Goal: Transaction & Acquisition: Book appointment/travel/reservation

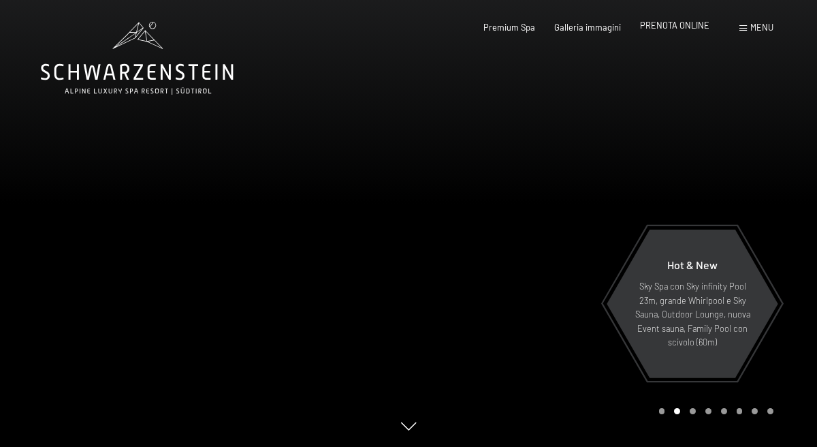
click at [677, 27] on span "PRENOTA ONLINE" at bounding box center [674, 25] width 69 height 11
click at [677, 29] on span "PRENOTA ONLINE" at bounding box center [674, 25] width 69 height 11
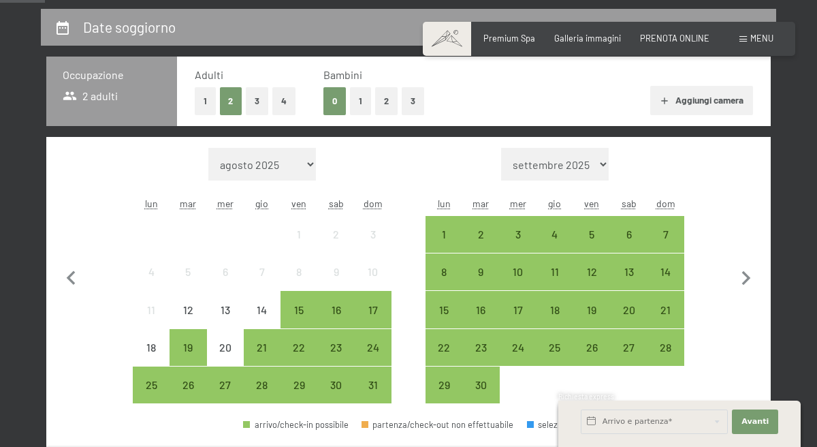
scroll to position [263, 0]
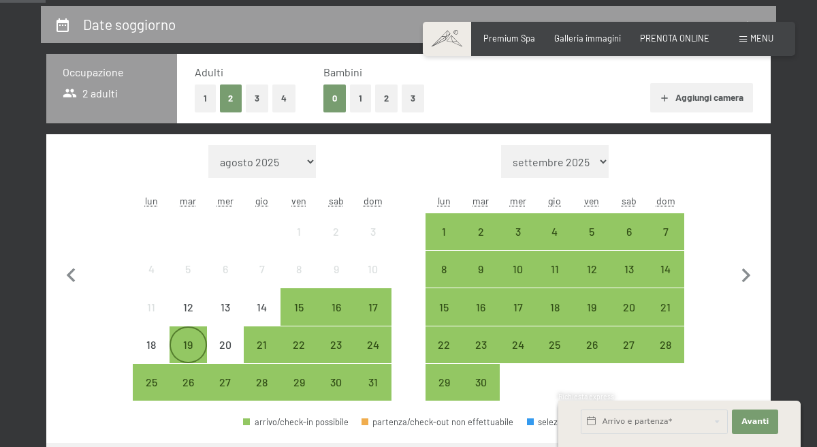
click at [188, 345] on div "19" at bounding box center [188, 356] width 34 height 34
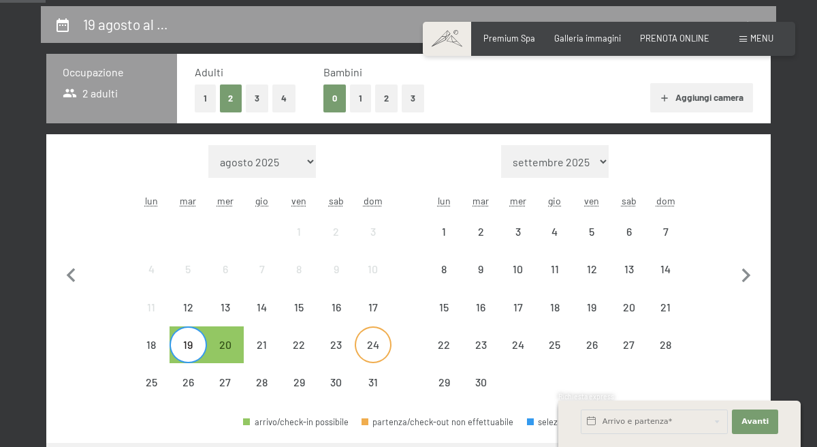
click at [379, 349] on div "24" at bounding box center [373, 356] width 34 height 34
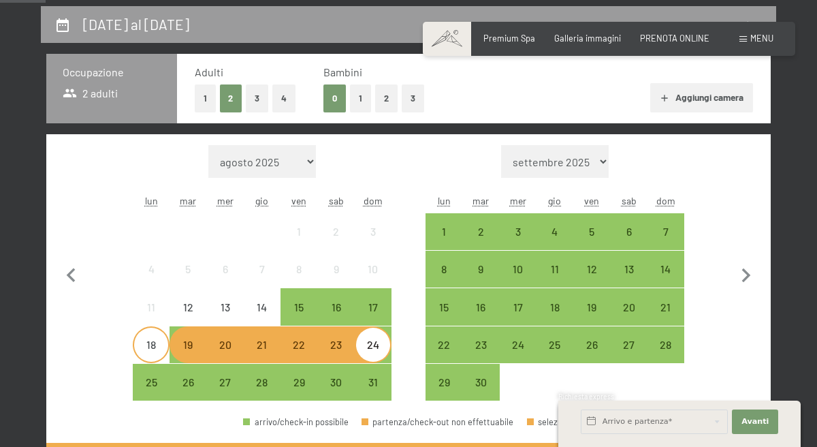
click at [146, 353] on div "18" at bounding box center [151, 356] width 34 height 34
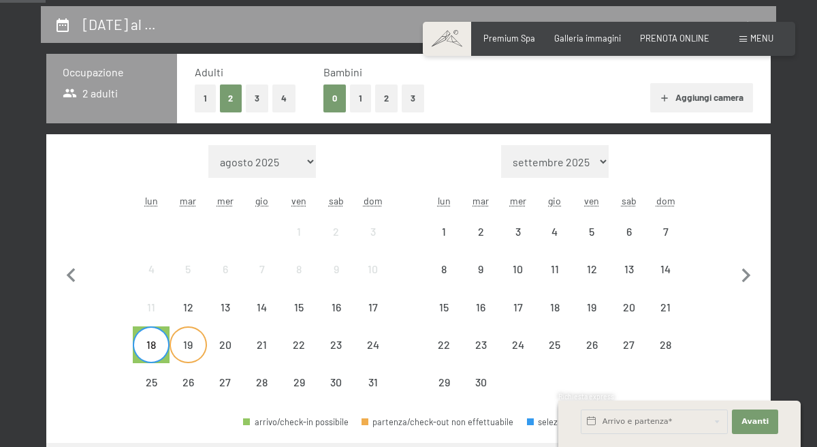
click at [187, 344] on div "19" at bounding box center [188, 356] width 34 height 34
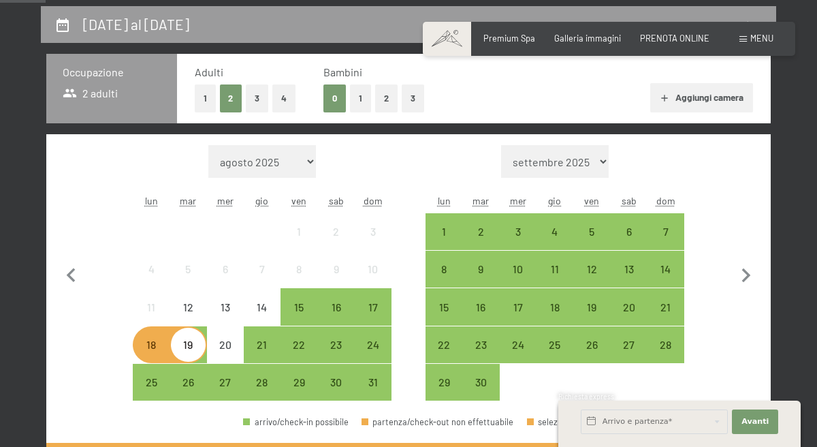
click at [147, 357] on div "18" at bounding box center [151, 356] width 34 height 34
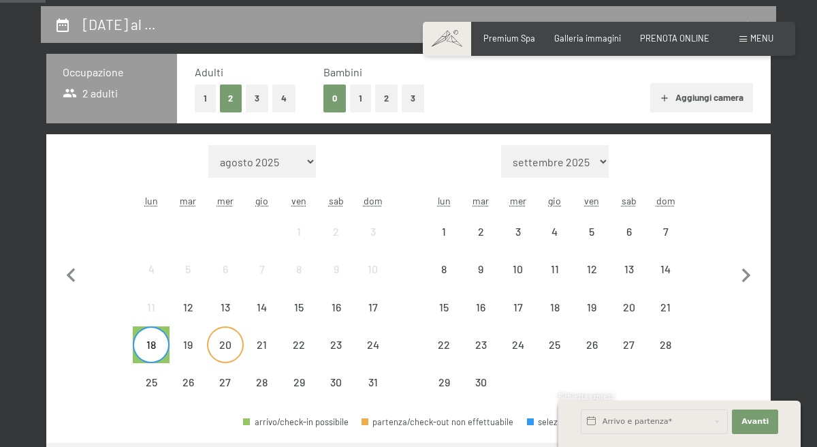
click at [216, 357] on div "20" at bounding box center [225, 356] width 34 height 34
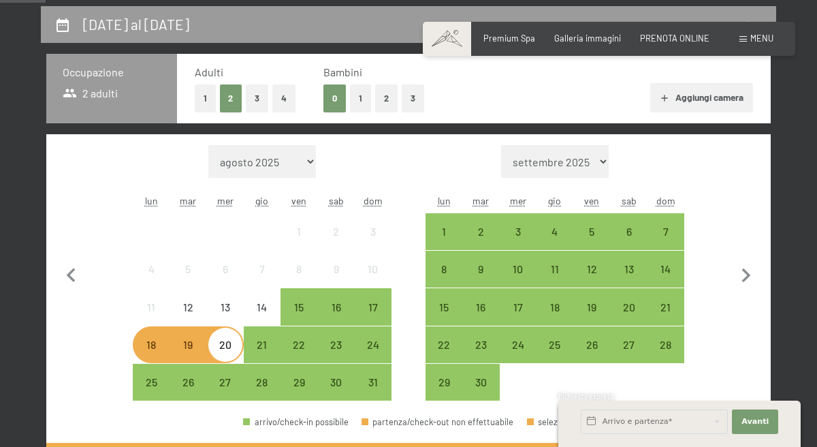
click at [148, 355] on div "18" at bounding box center [151, 356] width 34 height 34
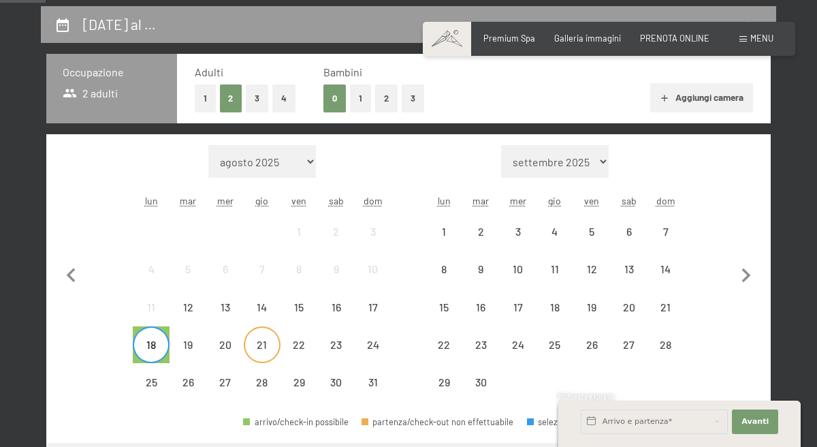
click at [259, 355] on div "21" at bounding box center [262, 356] width 34 height 34
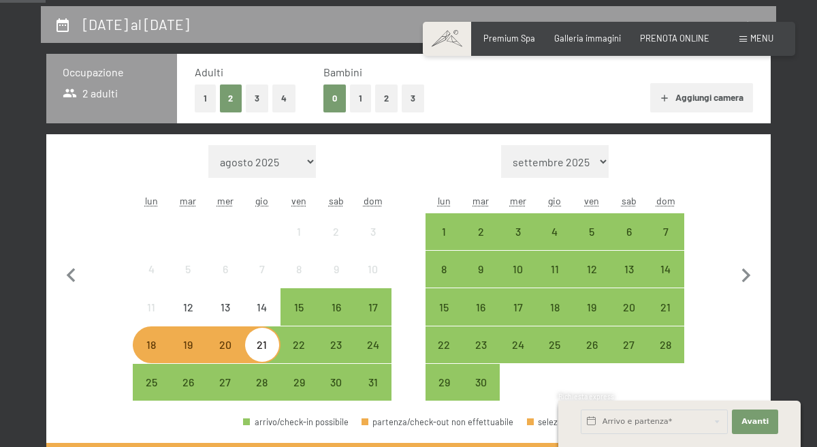
click at [150, 360] on div "18" at bounding box center [151, 356] width 34 height 34
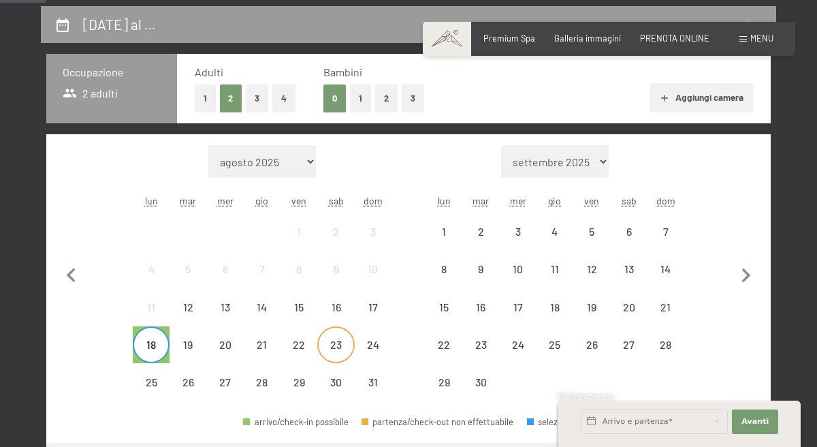
click at [323, 342] on div "23" at bounding box center [336, 356] width 34 height 34
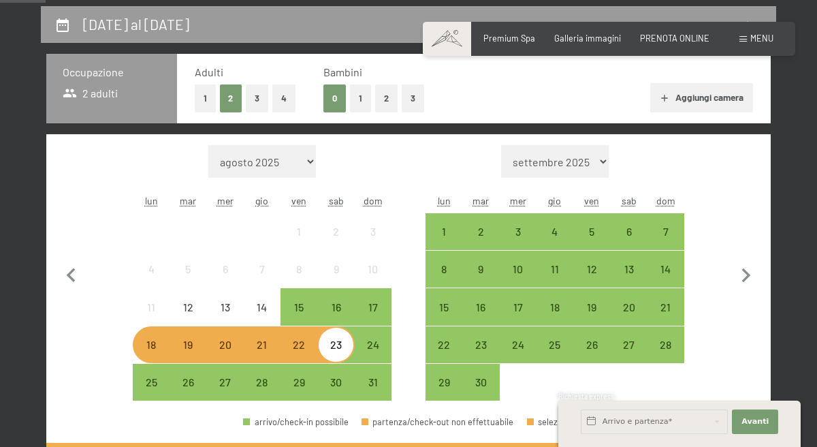
click at [140, 339] on div "18" at bounding box center [151, 356] width 34 height 34
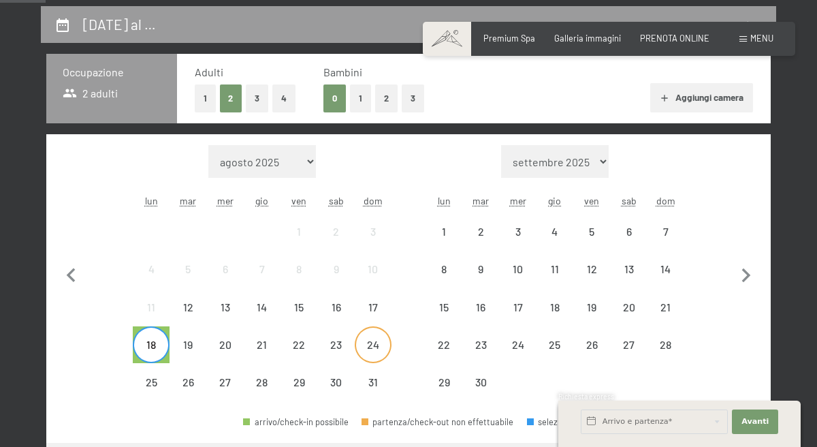
click at [356, 340] on div "24" at bounding box center [373, 356] width 34 height 34
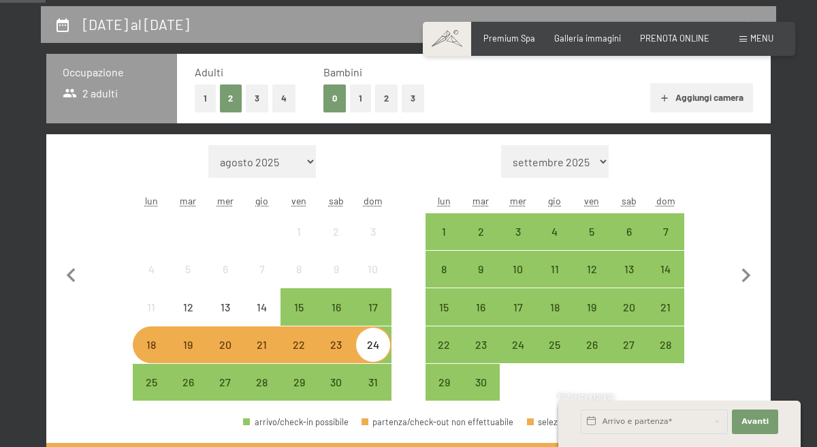
click at [154, 345] on div "18" at bounding box center [151, 356] width 34 height 34
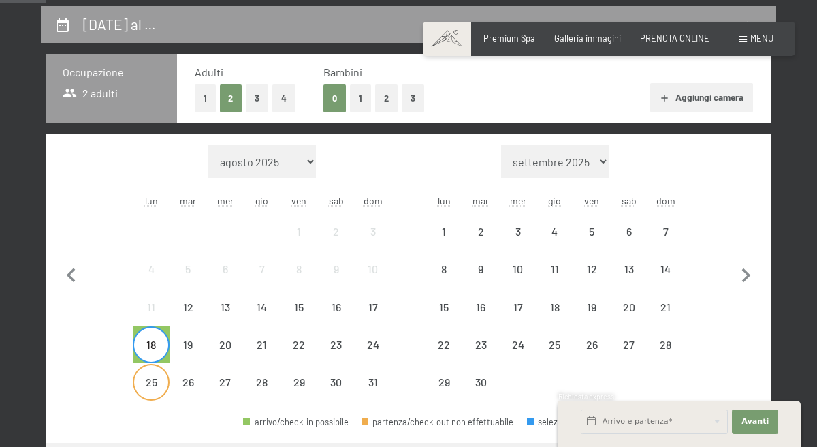
click at [151, 381] on div "25" at bounding box center [151, 393] width 34 height 34
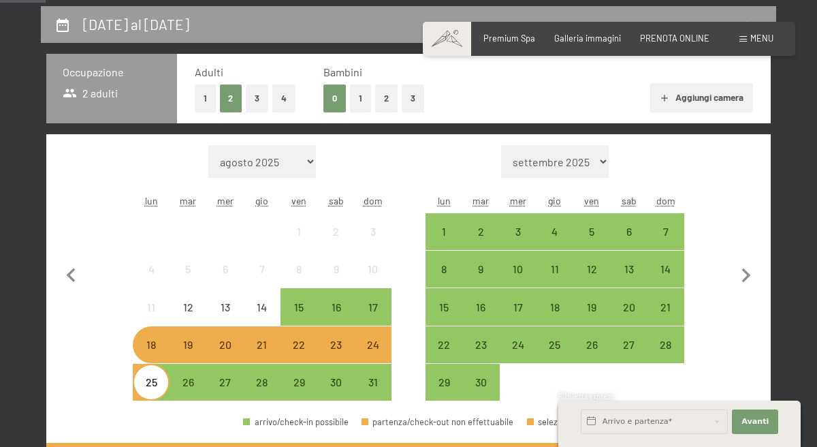
click at [153, 353] on div "18" at bounding box center [151, 356] width 34 height 34
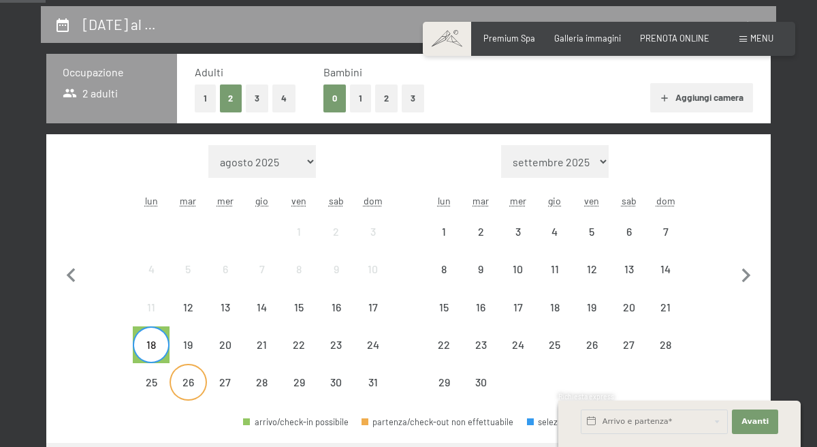
click at [188, 402] on div "26" at bounding box center [188, 393] width 34 height 34
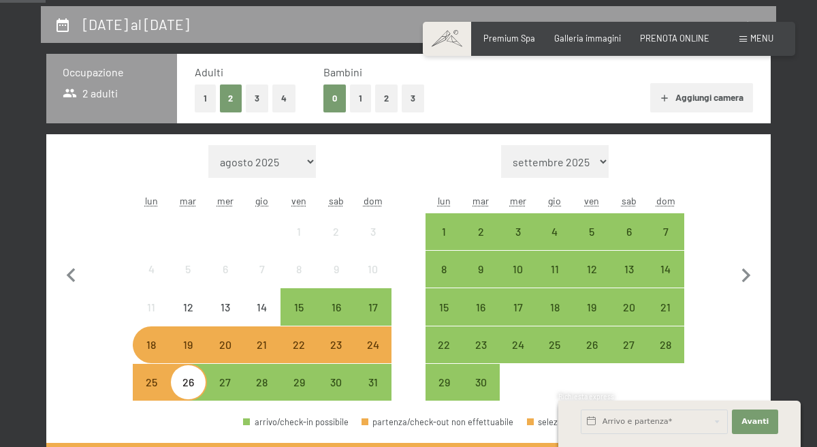
click at [149, 346] on div "18" at bounding box center [151, 356] width 34 height 34
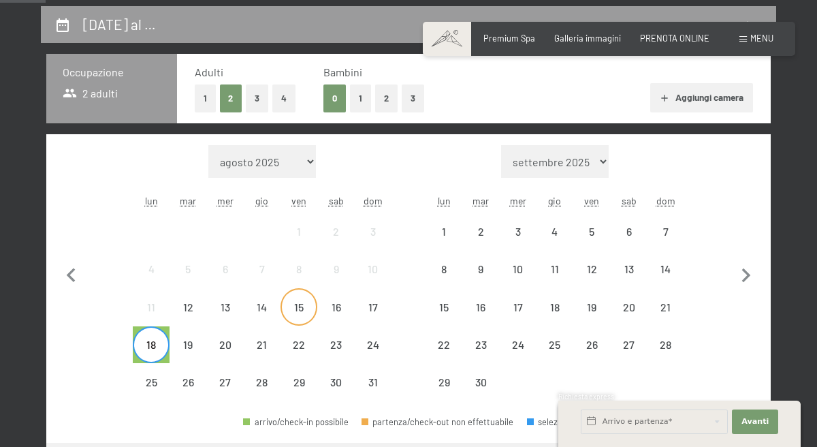
click at [303, 306] on div "15" at bounding box center [299, 319] width 34 height 34
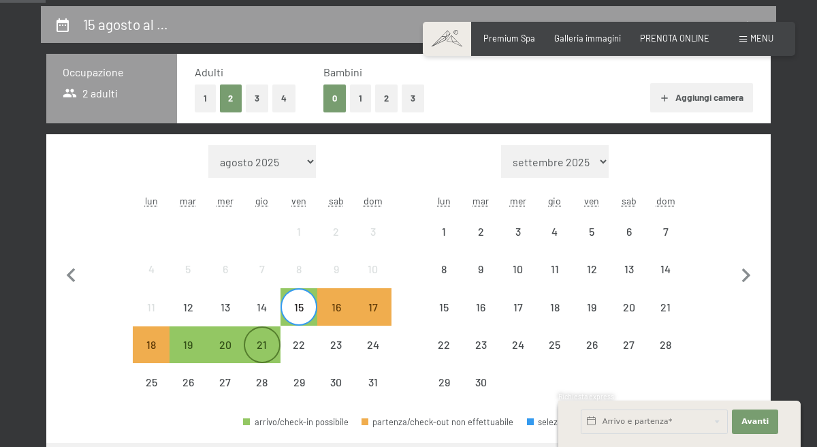
click at [251, 347] on div "21" at bounding box center [262, 356] width 34 height 34
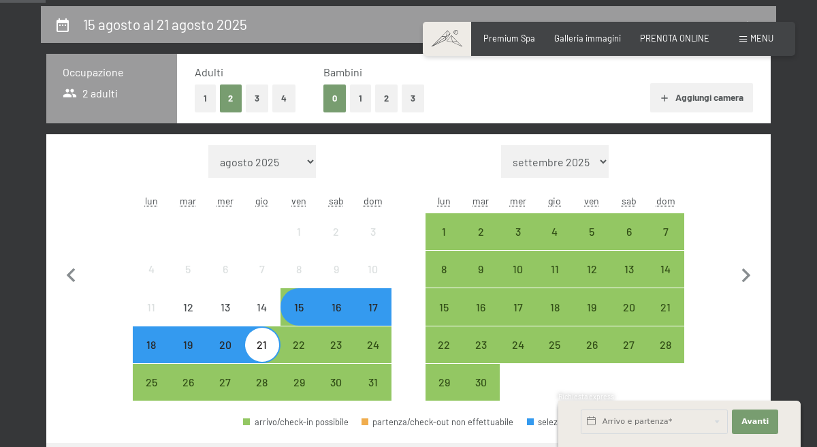
click at [338, 309] on div "16" at bounding box center [336, 319] width 34 height 34
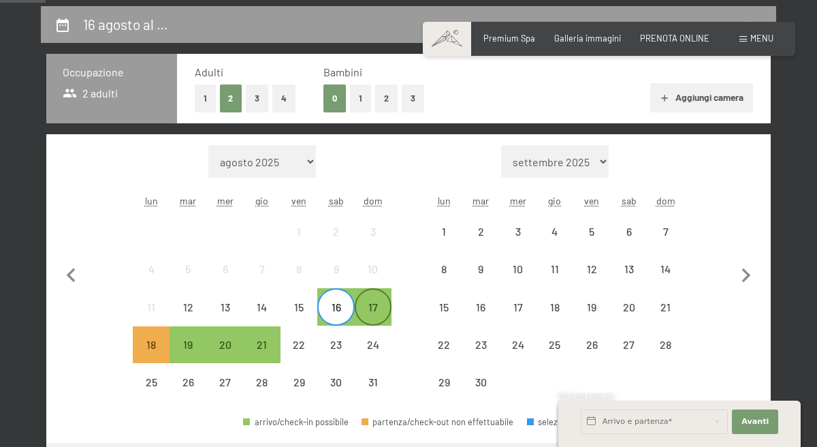
click at [364, 312] on div "17" at bounding box center [373, 319] width 34 height 34
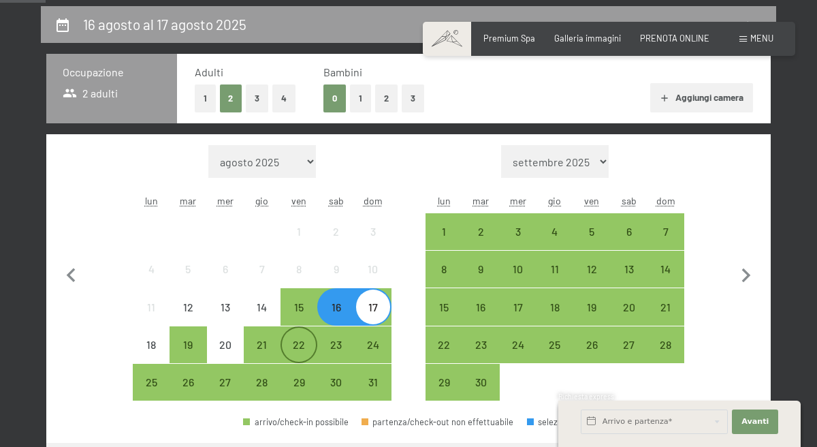
click at [298, 344] on div "22" at bounding box center [299, 356] width 34 height 34
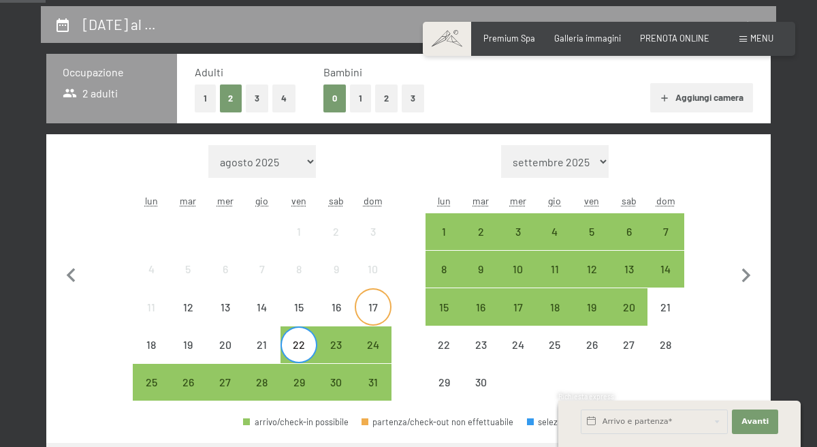
click at [375, 320] on div "17" at bounding box center [373, 319] width 34 height 34
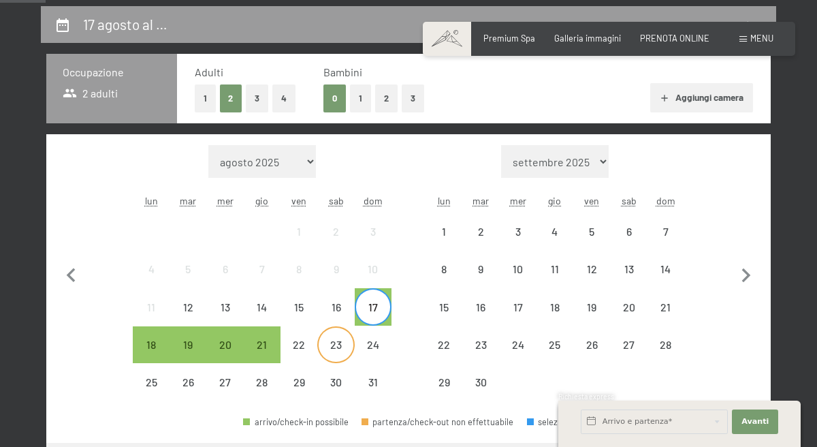
click at [325, 340] on div "23" at bounding box center [336, 356] width 34 height 34
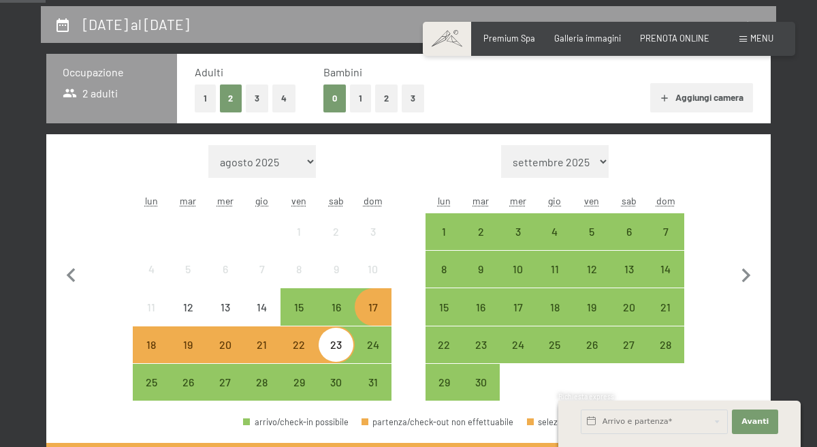
click at [378, 317] on div "17" at bounding box center [373, 319] width 34 height 34
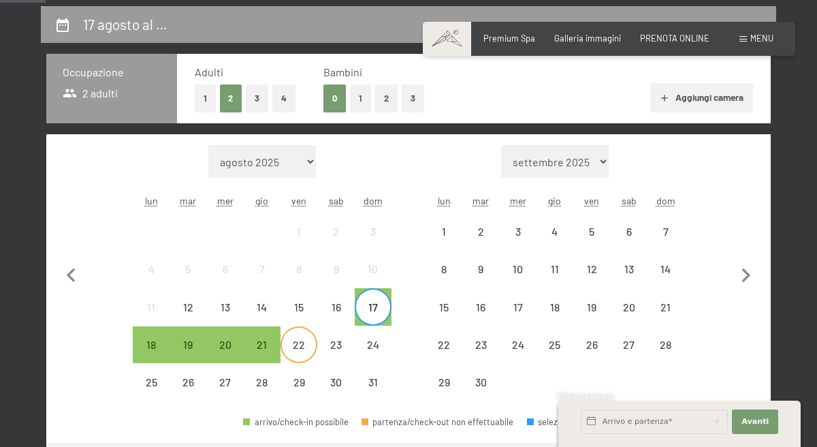
click at [287, 353] on div "22" at bounding box center [299, 356] width 34 height 34
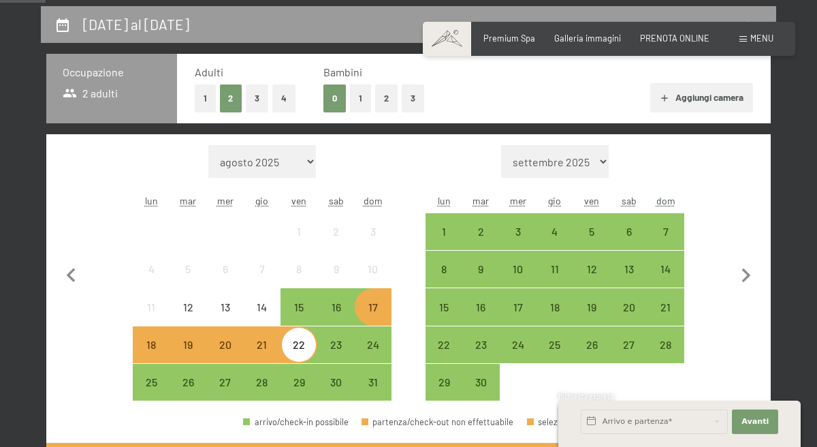
click at [379, 315] on div "17" at bounding box center [373, 319] width 34 height 34
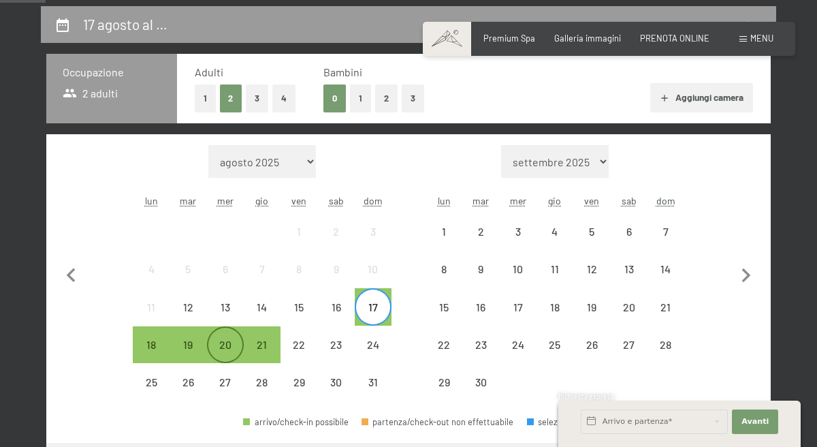
click at [233, 341] on div "20" at bounding box center [225, 356] width 34 height 34
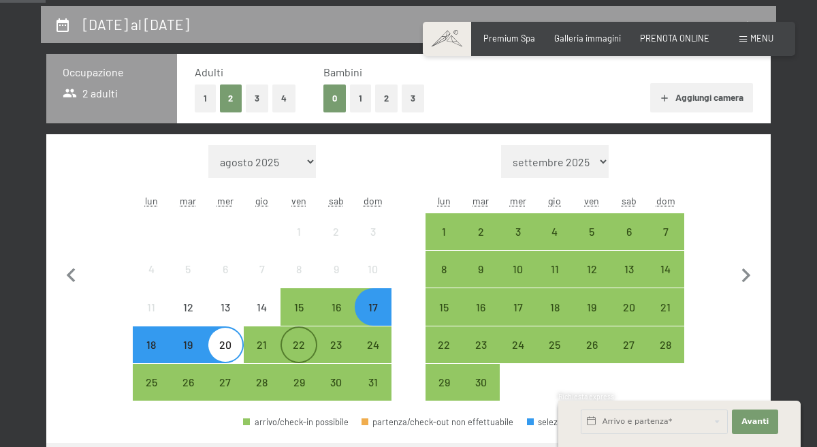
click at [304, 335] on div "22" at bounding box center [299, 344] width 34 height 34
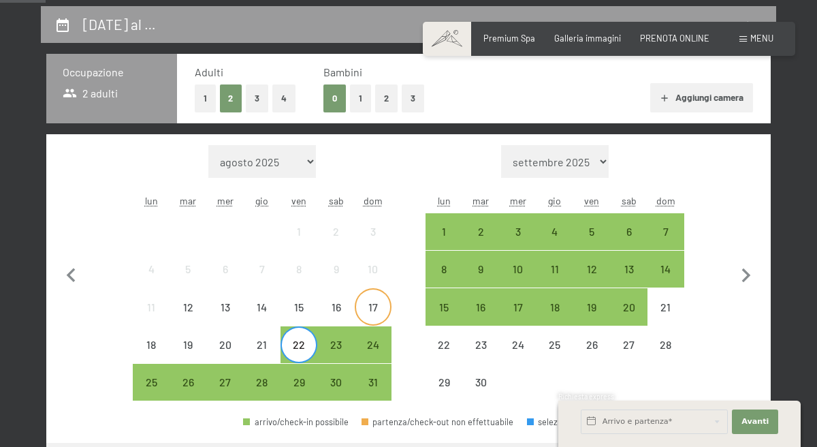
click at [370, 311] on div "17" at bounding box center [373, 319] width 34 height 34
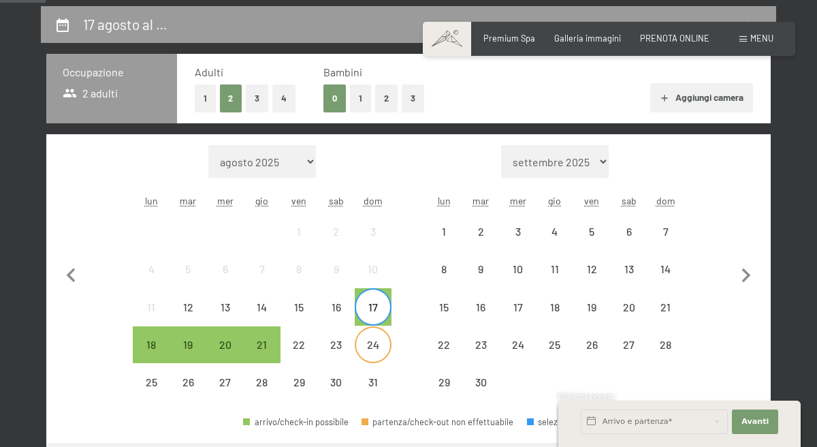
click at [372, 342] on div "24" at bounding box center [373, 356] width 34 height 34
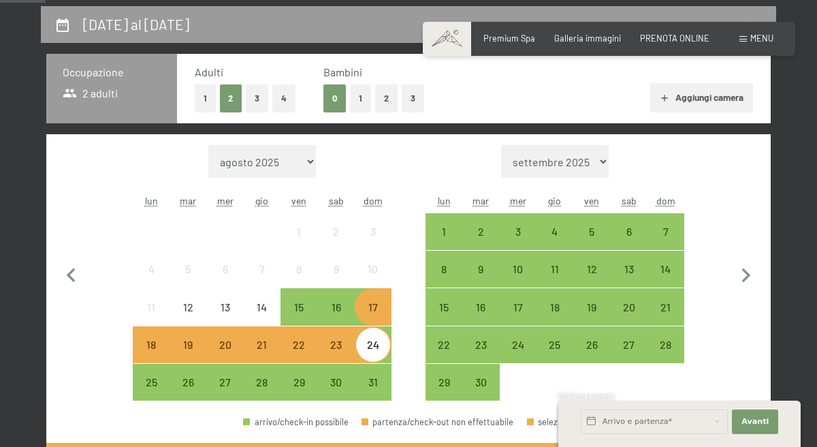
click at [374, 312] on div "17" at bounding box center [373, 319] width 34 height 34
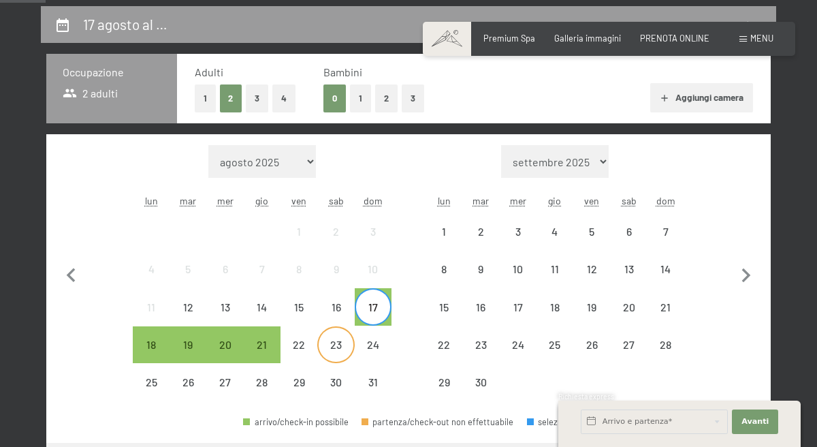
click at [334, 348] on div "23" at bounding box center [336, 356] width 34 height 34
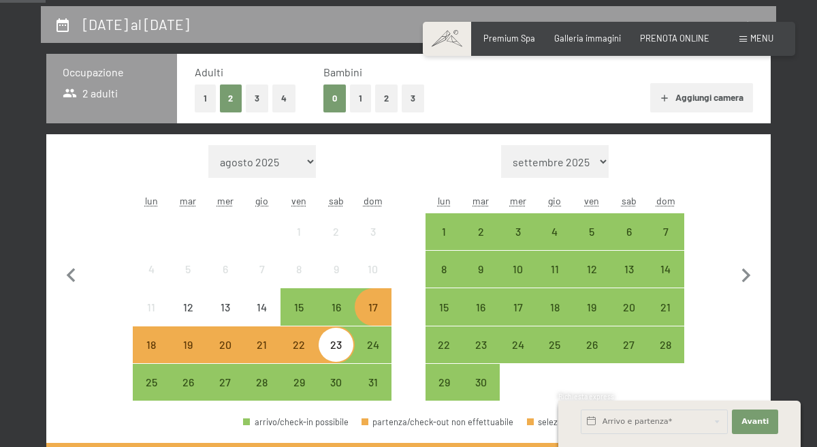
click at [371, 308] on div "17" at bounding box center [373, 319] width 34 height 34
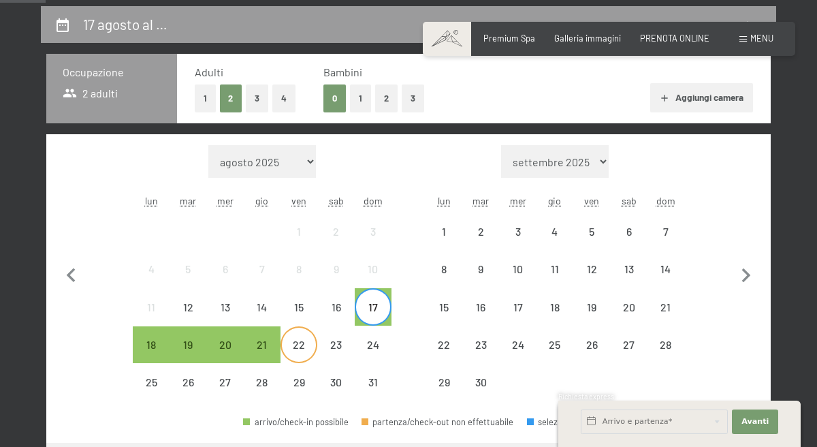
click at [304, 340] on div "22" at bounding box center [299, 356] width 34 height 34
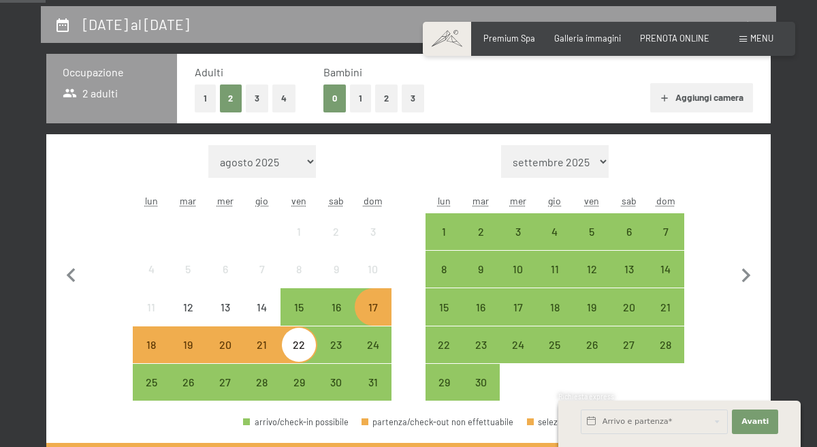
click at [385, 303] on div "17" at bounding box center [373, 319] width 34 height 34
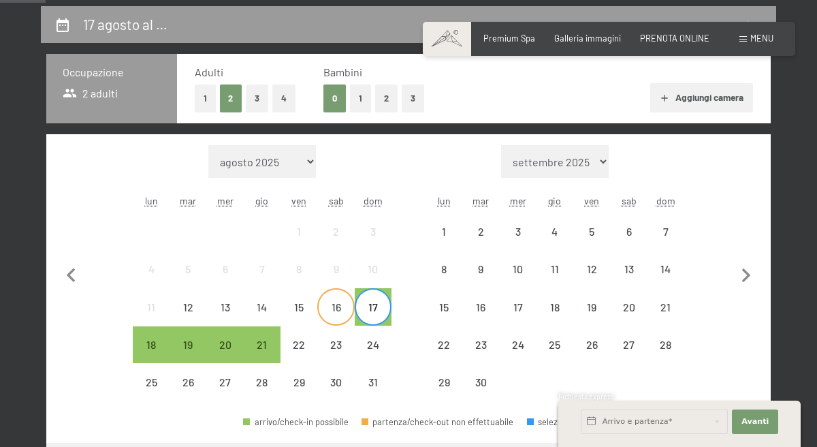
click at [331, 312] on div "16" at bounding box center [336, 319] width 34 height 34
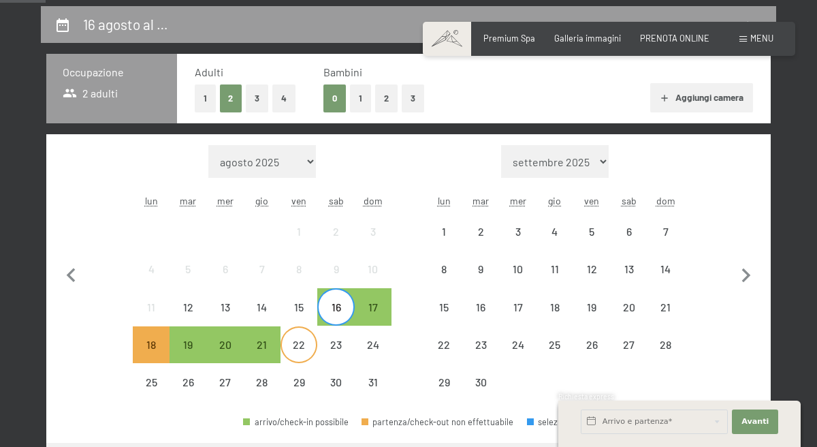
click at [298, 341] on div "22" at bounding box center [299, 356] width 34 height 34
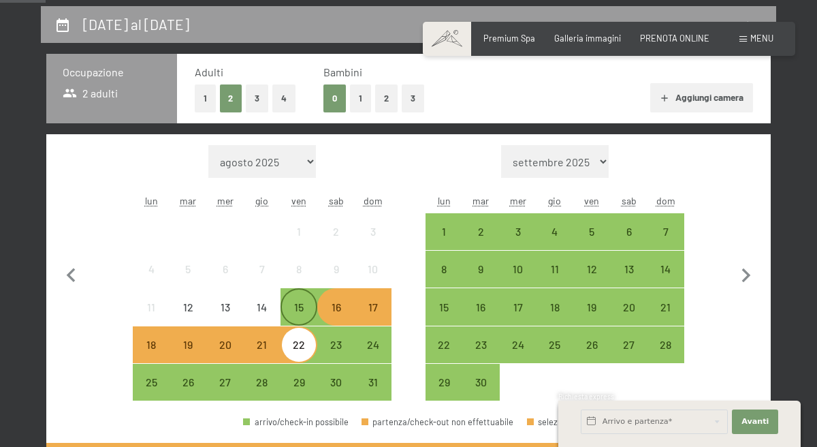
click at [296, 316] on div "15" at bounding box center [299, 319] width 34 height 34
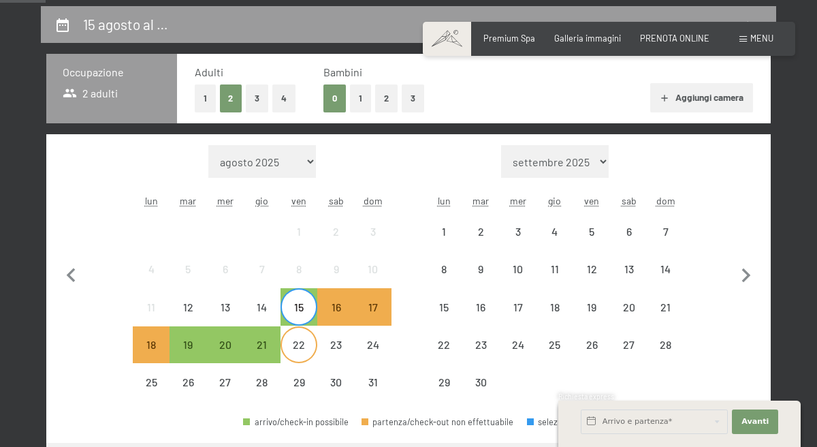
click at [289, 355] on div "22" at bounding box center [299, 356] width 34 height 34
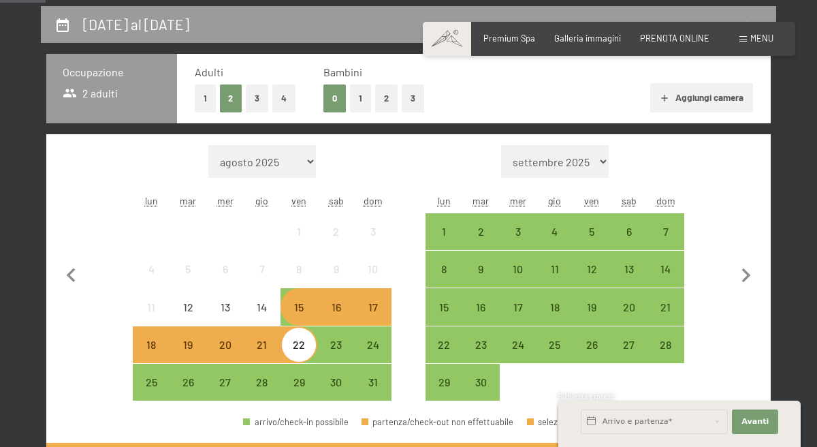
click at [310, 311] on div "15" at bounding box center [299, 319] width 34 height 34
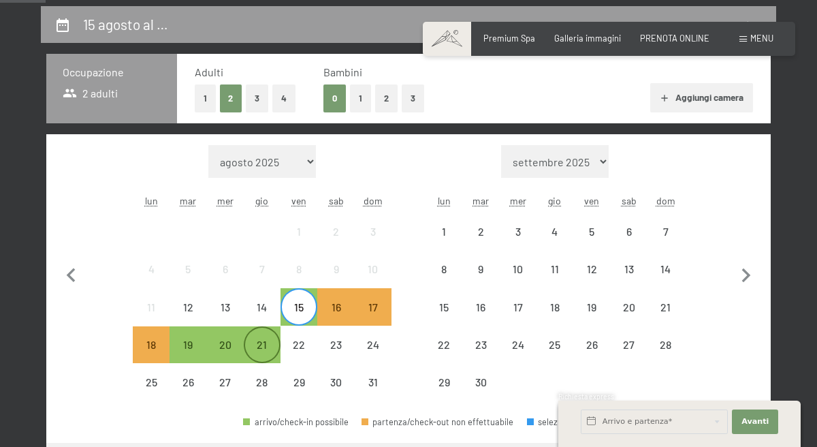
click at [268, 344] on div "21" at bounding box center [262, 356] width 34 height 34
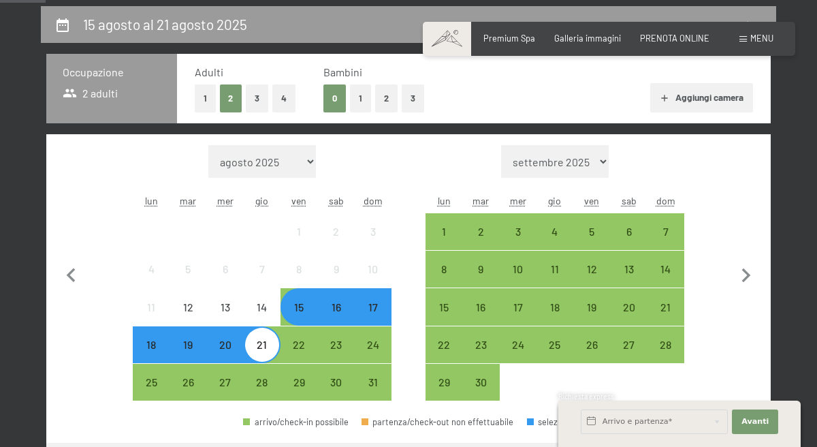
click at [380, 313] on div "17" at bounding box center [373, 319] width 34 height 34
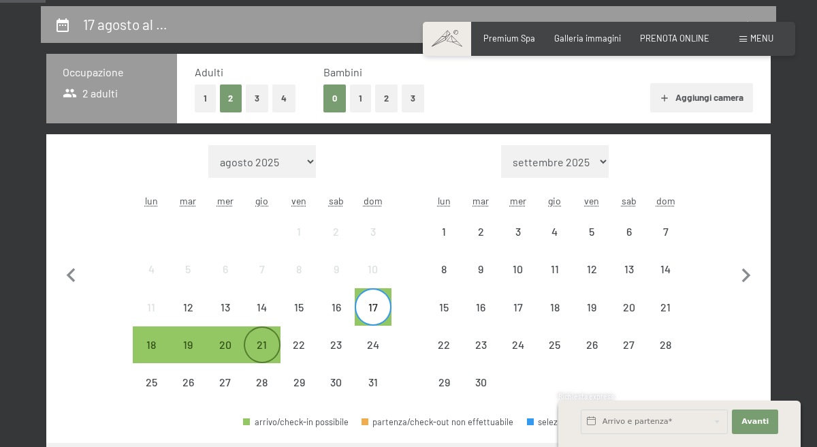
click at [255, 354] on div "21" at bounding box center [262, 356] width 34 height 34
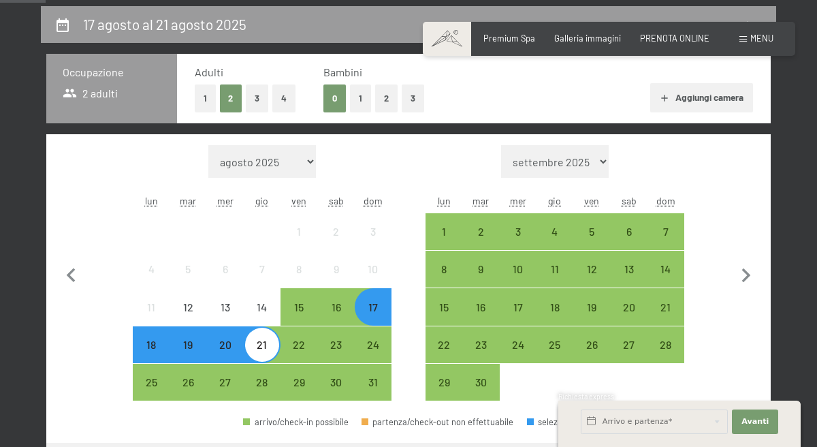
click at [380, 300] on div "17" at bounding box center [373, 306] width 34 height 34
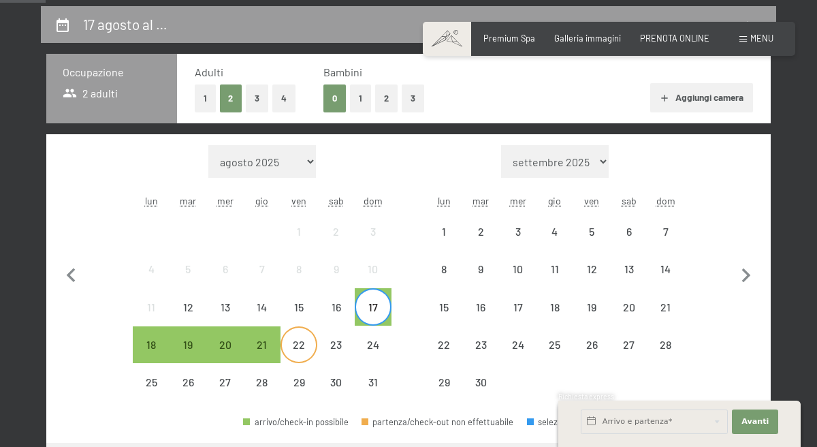
click at [298, 344] on div "22" at bounding box center [299, 356] width 34 height 34
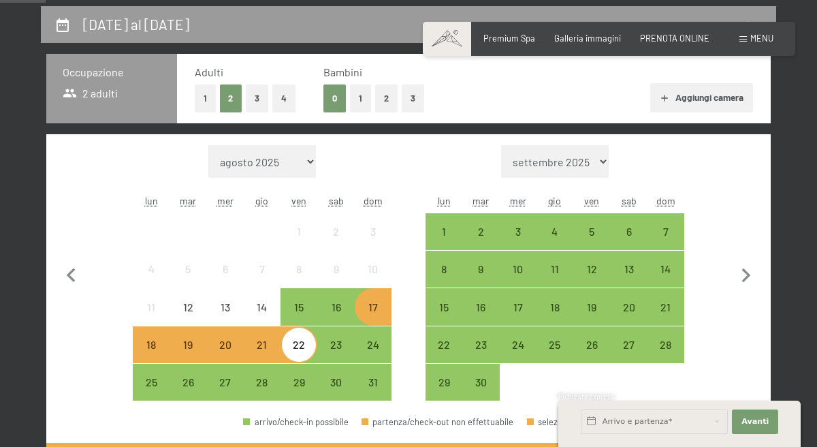
click at [381, 304] on div "17" at bounding box center [373, 319] width 34 height 34
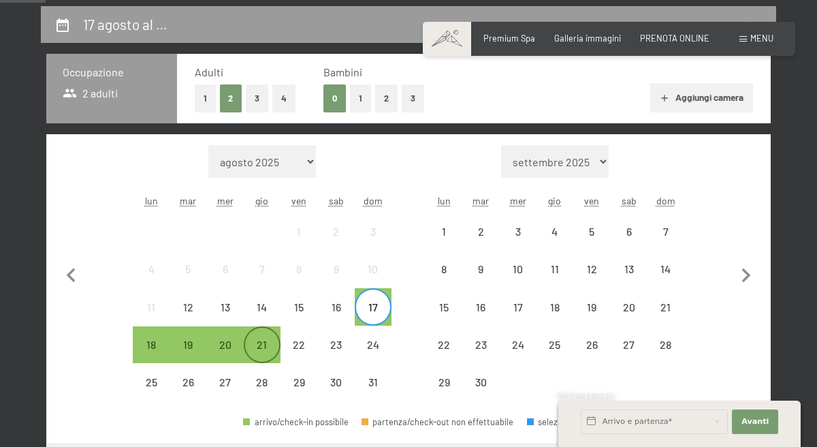
click at [272, 340] on div "21" at bounding box center [262, 356] width 34 height 34
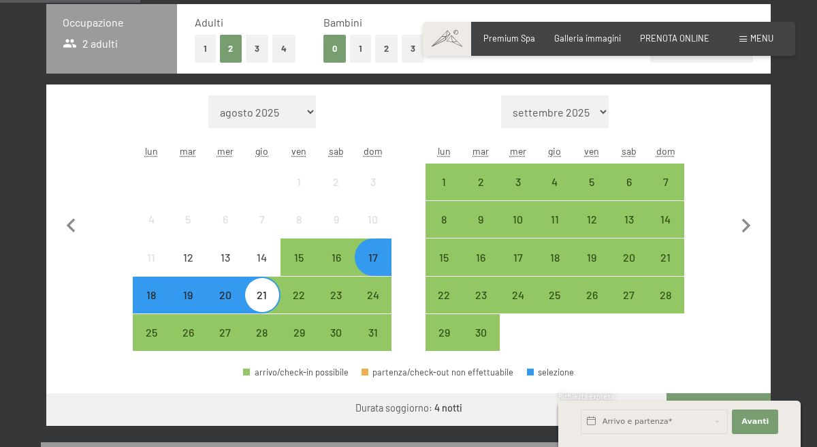
scroll to position [312, 0]
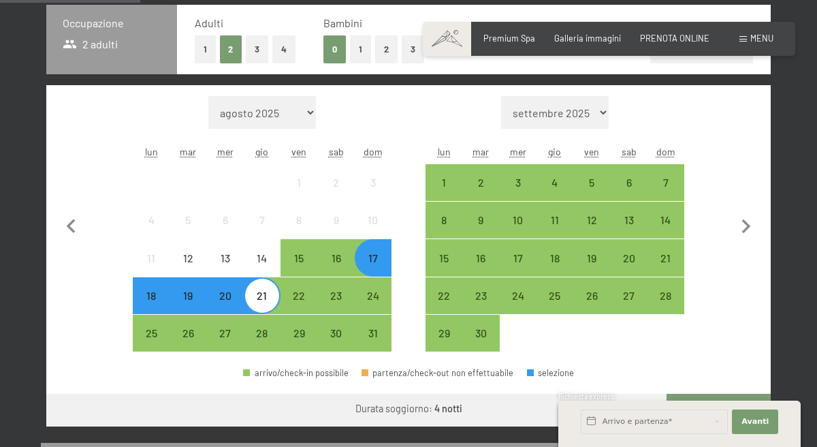
click at [163, 302] on div "18" at bounding box center [151, 307] width 34 height 34
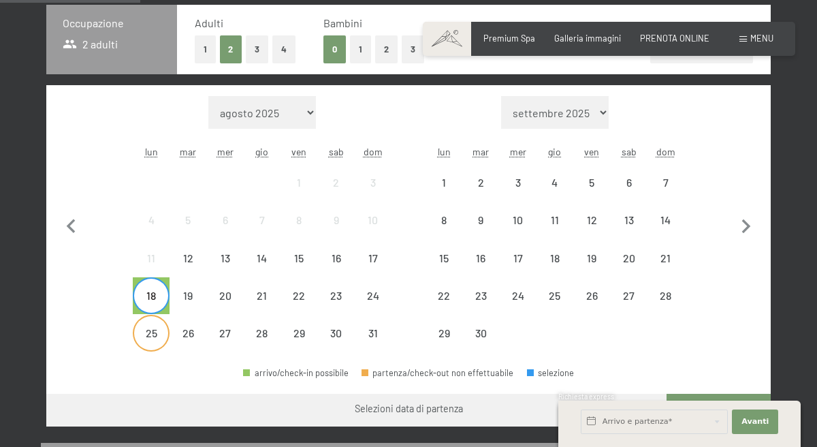
click at [159, 333] on div "25" at bounding box center [151, 344] width 34 height 34
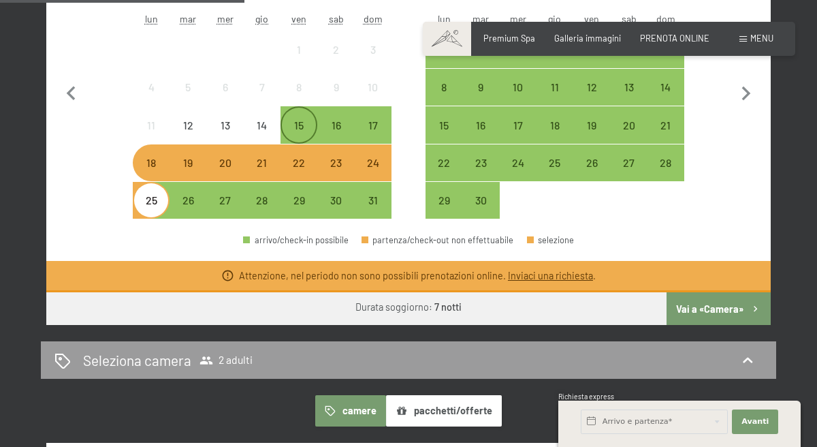
scroll to position [441, 0]
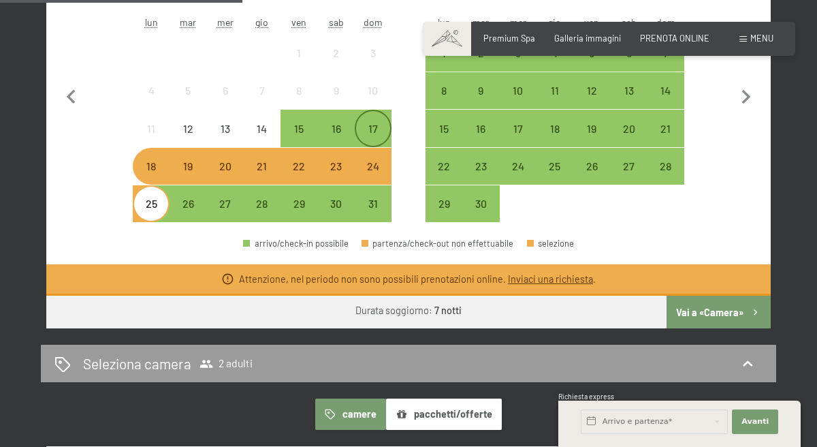
click at [376, 120] on div "17" at bounding box center [373, 128] width 34 height 34
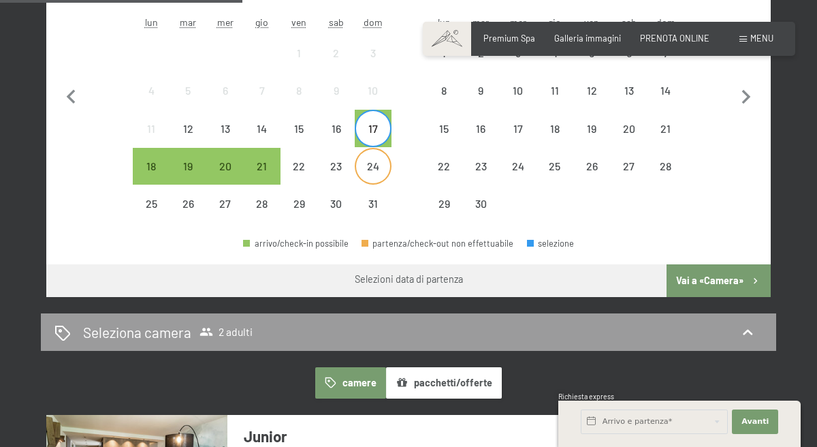
click at [365, 177] on div "24" at bounding box center [373, 178] width 34 height 34
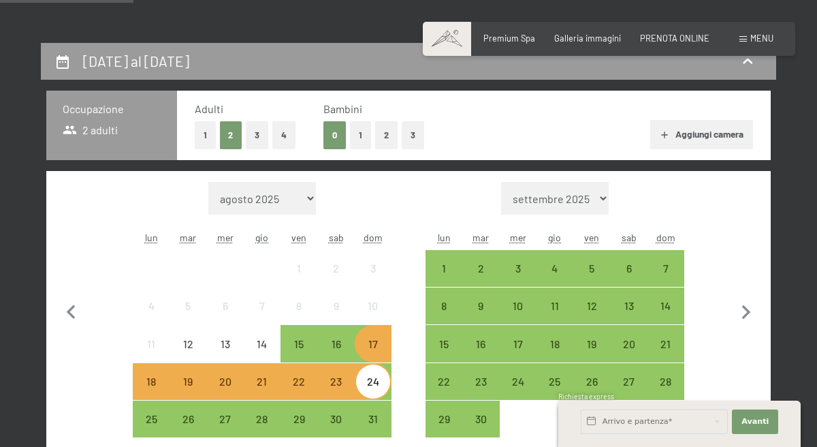
scroll to position [225, 0]
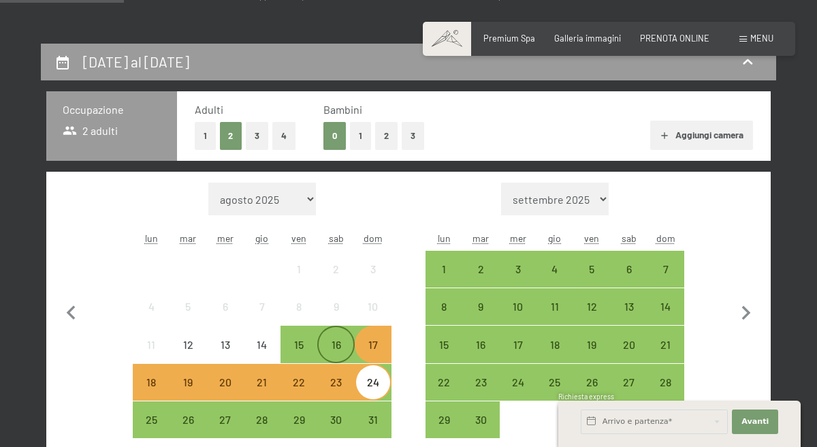
click at [332, 355] on div "16" at bounding box center [336, 356] width 34 height 34
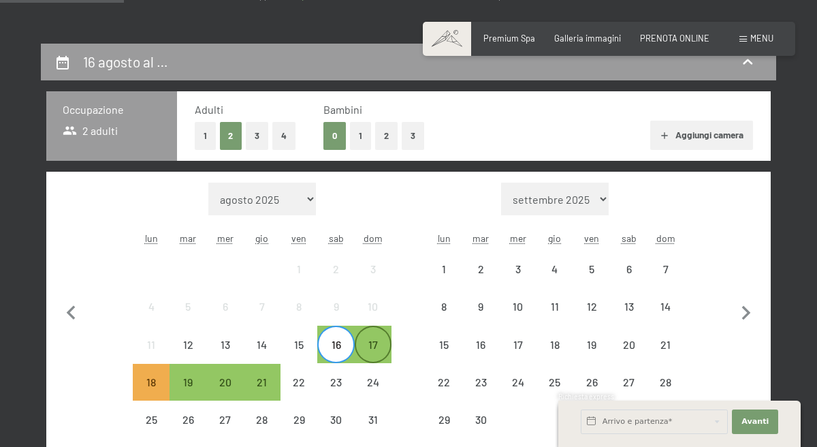
click at [359, 357] on div "17" at bounding box center [373, 356] width 34 height 34
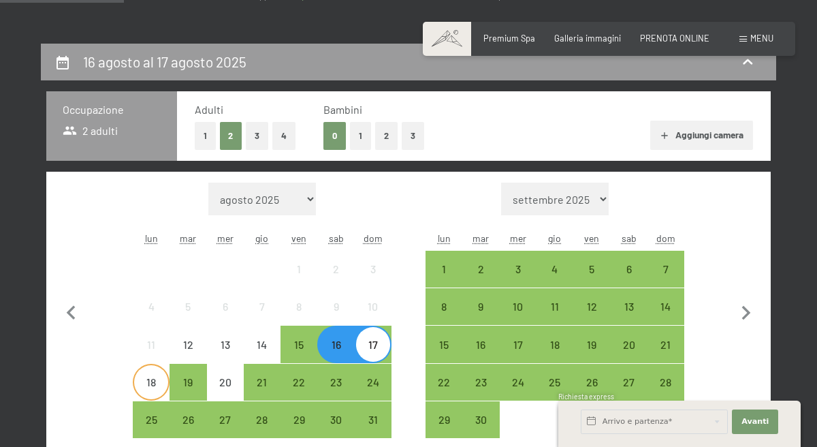
click at [144, 385] on div "18" at bounding box center [151, 393] width 34 height 34
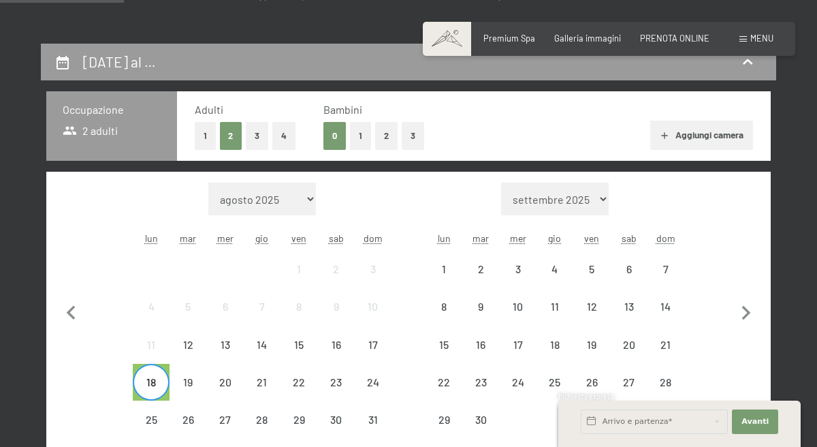
click at [149, 383] on div "18" at bounding box center [151, 393] width 34 height 34
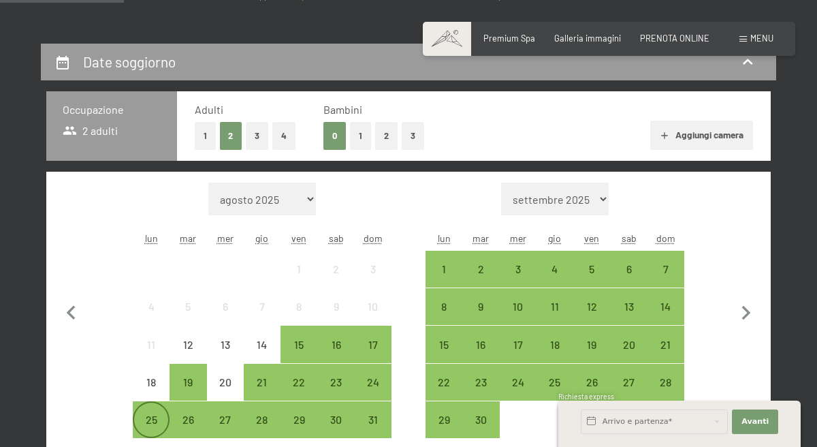
click at [148, 418] on div "25" at bounding box center [151, 431] width 34 height 34
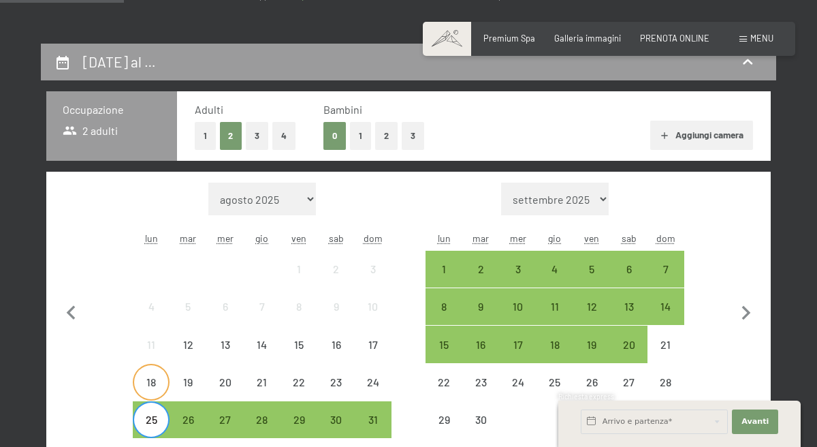
click at [146, 387] on div "18" at bounding box center [151, 393] width 34 height 34
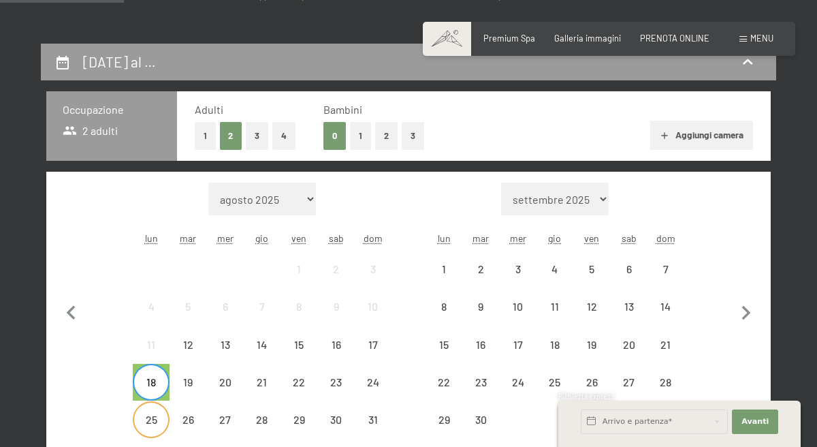
click at [150, 426] on div "25" at bounding box center [151, 431] width 34 height 34
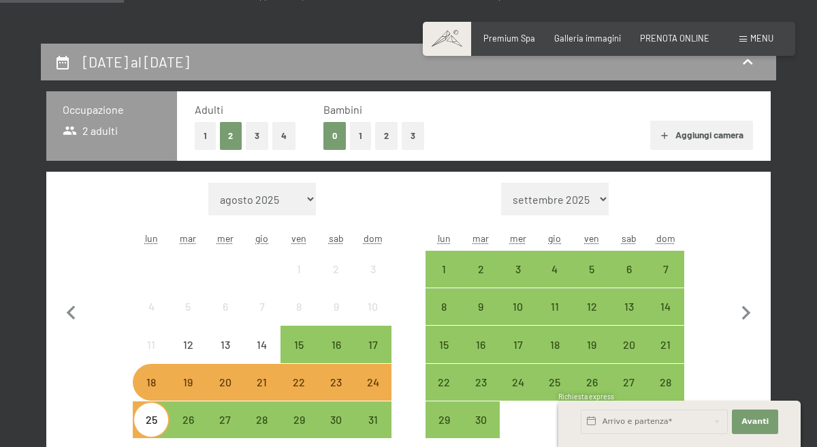
click at [144, 383] on div "18" at bounding box center [151, 393] width 34 height 34
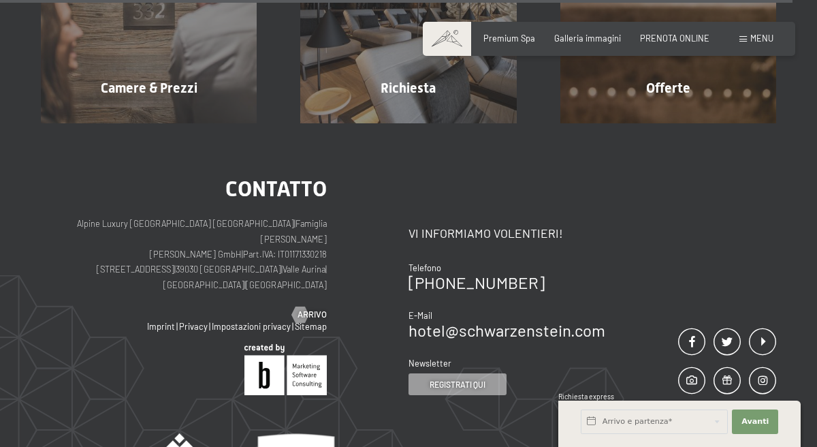
scroll to position [3909, 0]
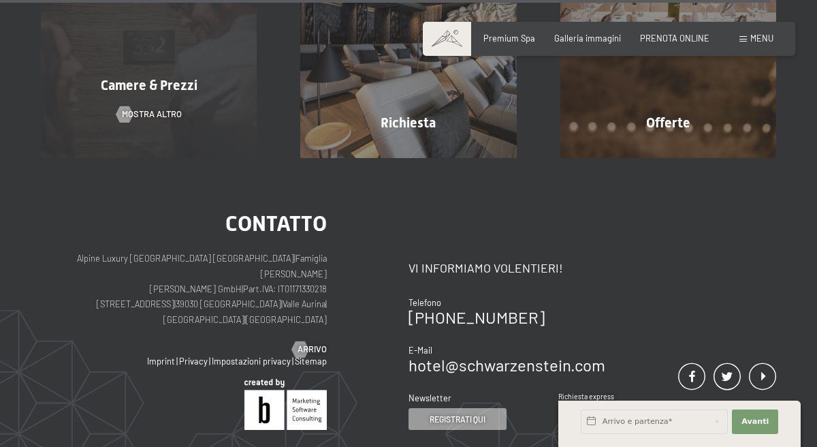
click at [159, 88] on span "Camere & Prezzi" at bounding box center [149, 85] width 97 height 16
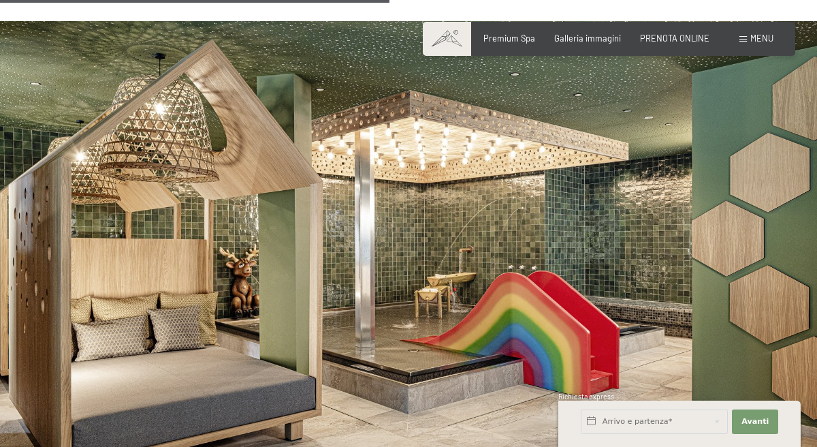
scroll to position [1919, 0]
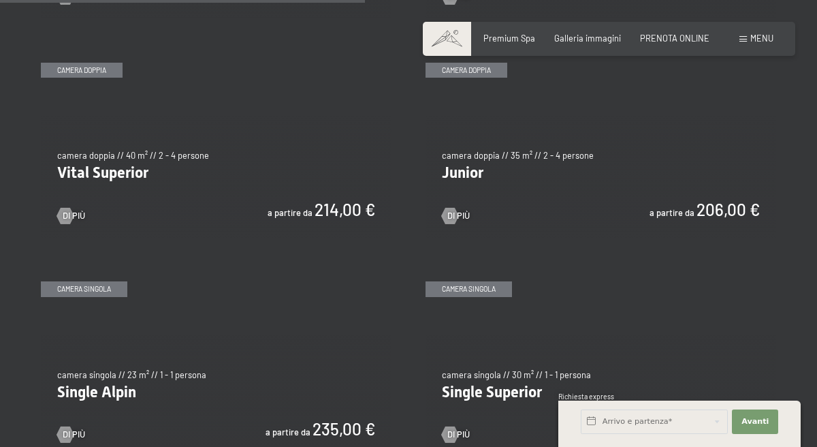
scroll to position [1522, 0]
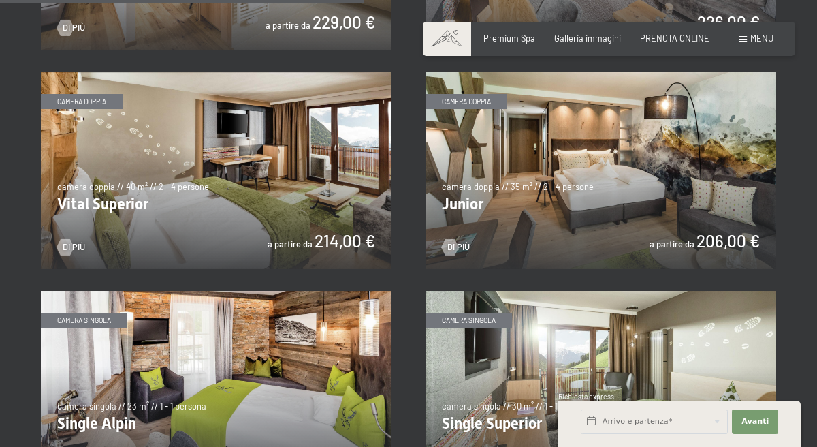
click at [596, 155] on img at bounding box center [601, 170] width 351 height 197
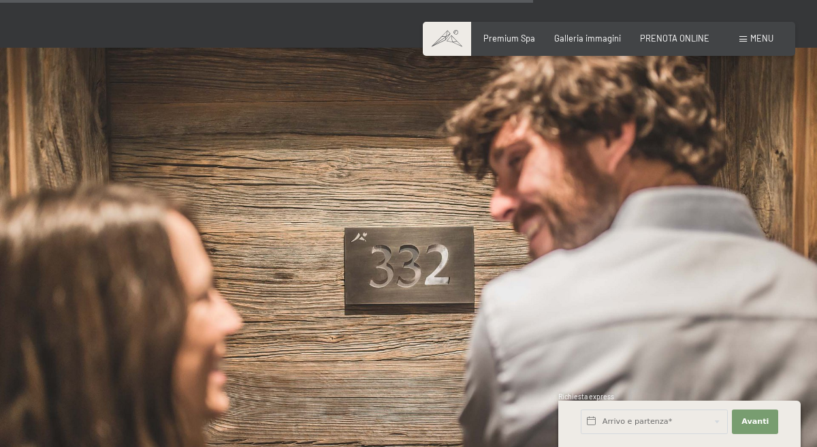
scroll to position [2233, 0]
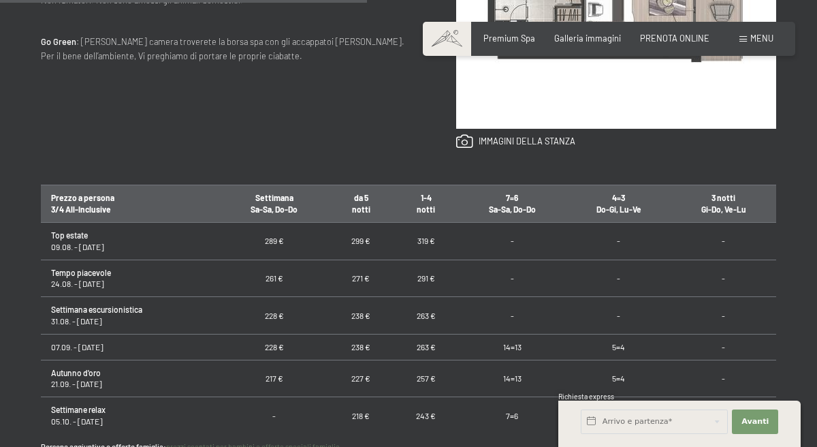
scroll to position [692, 0]
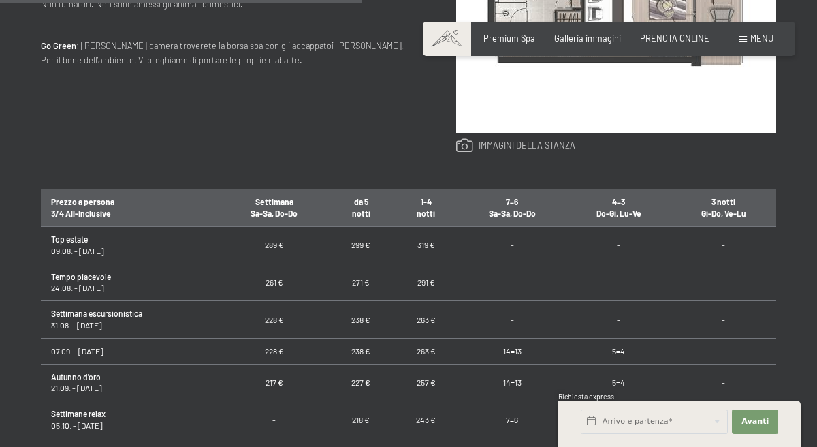
click at [535, 142] on link at bounding box center [515, 145] width 119 height 15
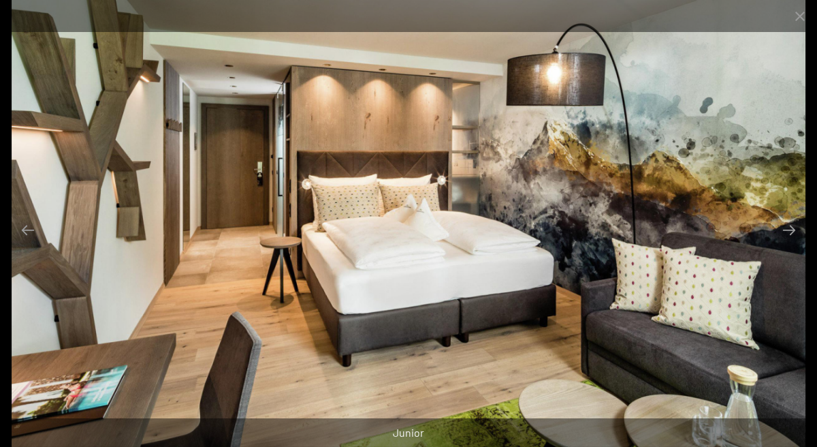
scroll to position [637, 0]
click at [797, 16] on button "Close gallery" at bounding box center [800, 16] width 34 height 32
